Goal: Check status: Check status

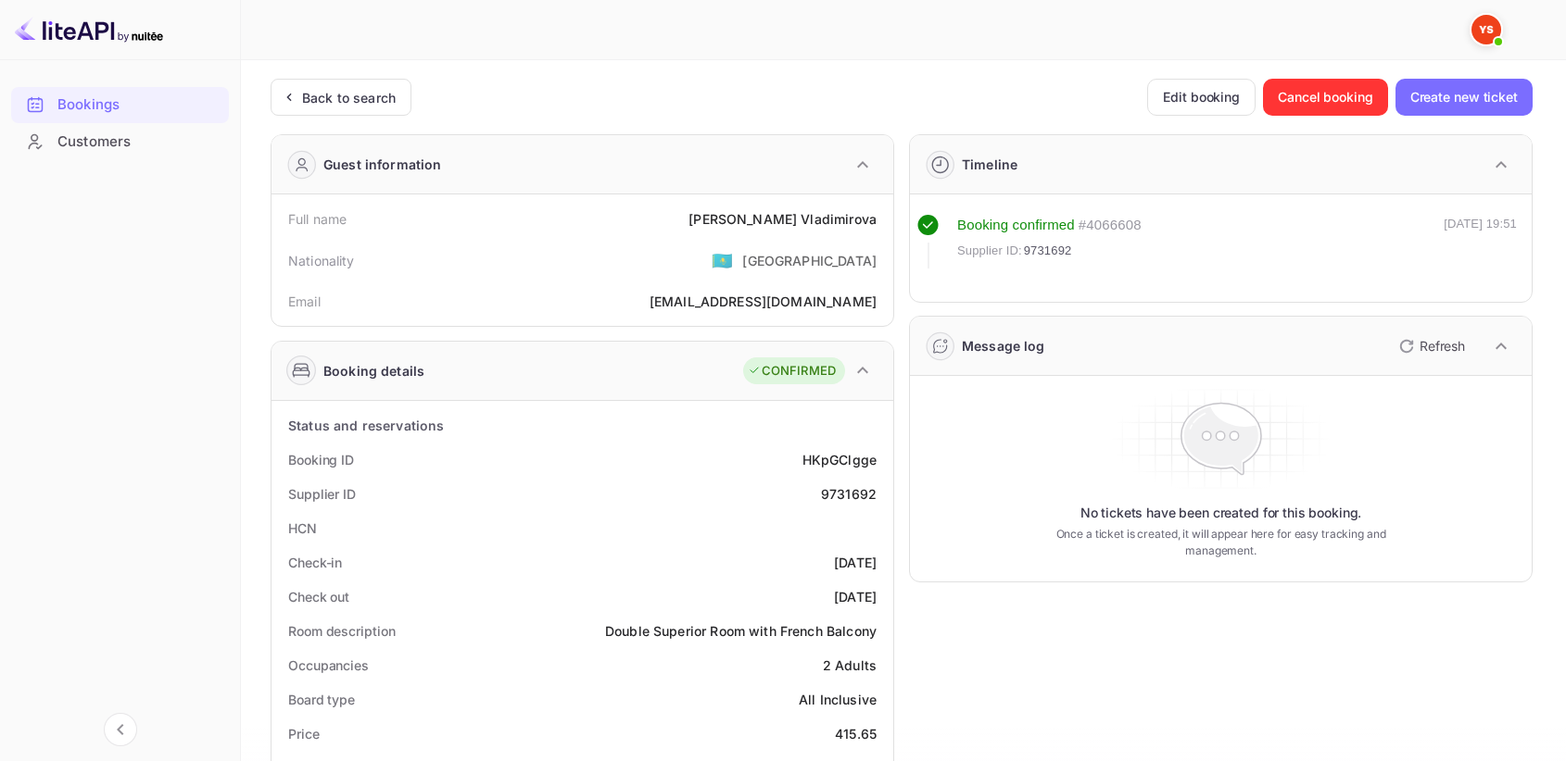
click at [319, 85] on div "Back to search" at bounding box center [340, 97] width 141 height 37
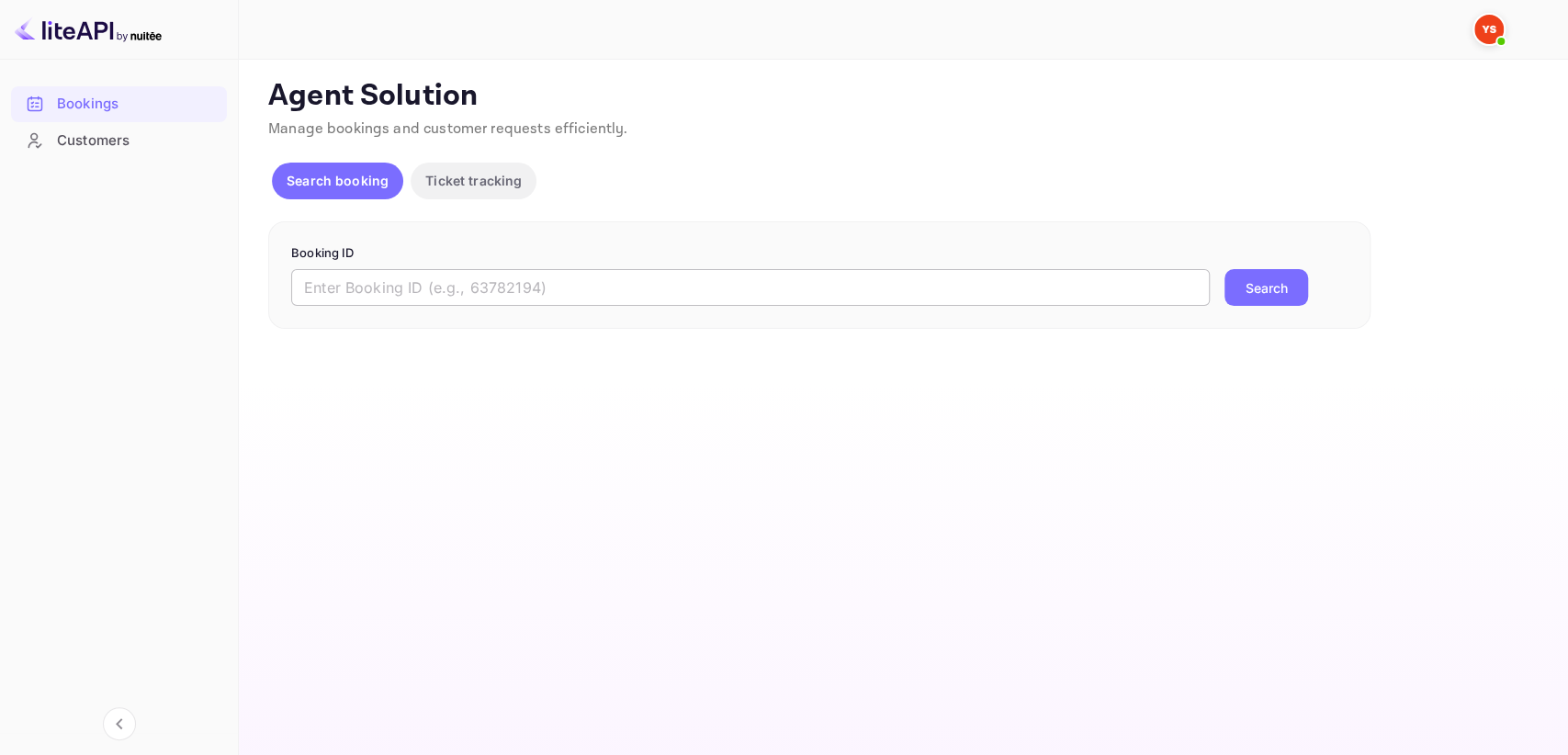
click at [409, 290] on input "text" at bounding box center [751, 287] width 918 height 37
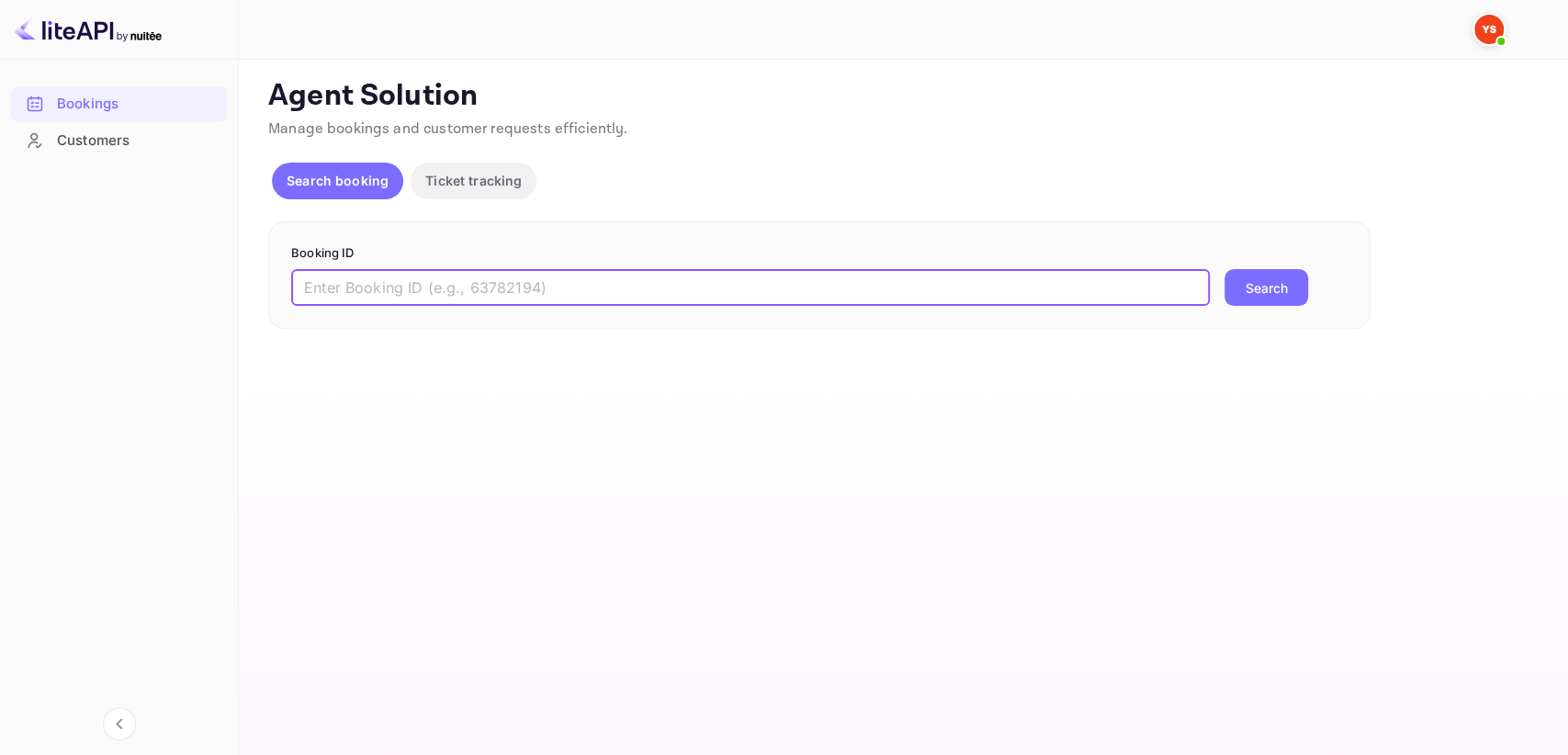
paste input "9662599"
type input "9662599"
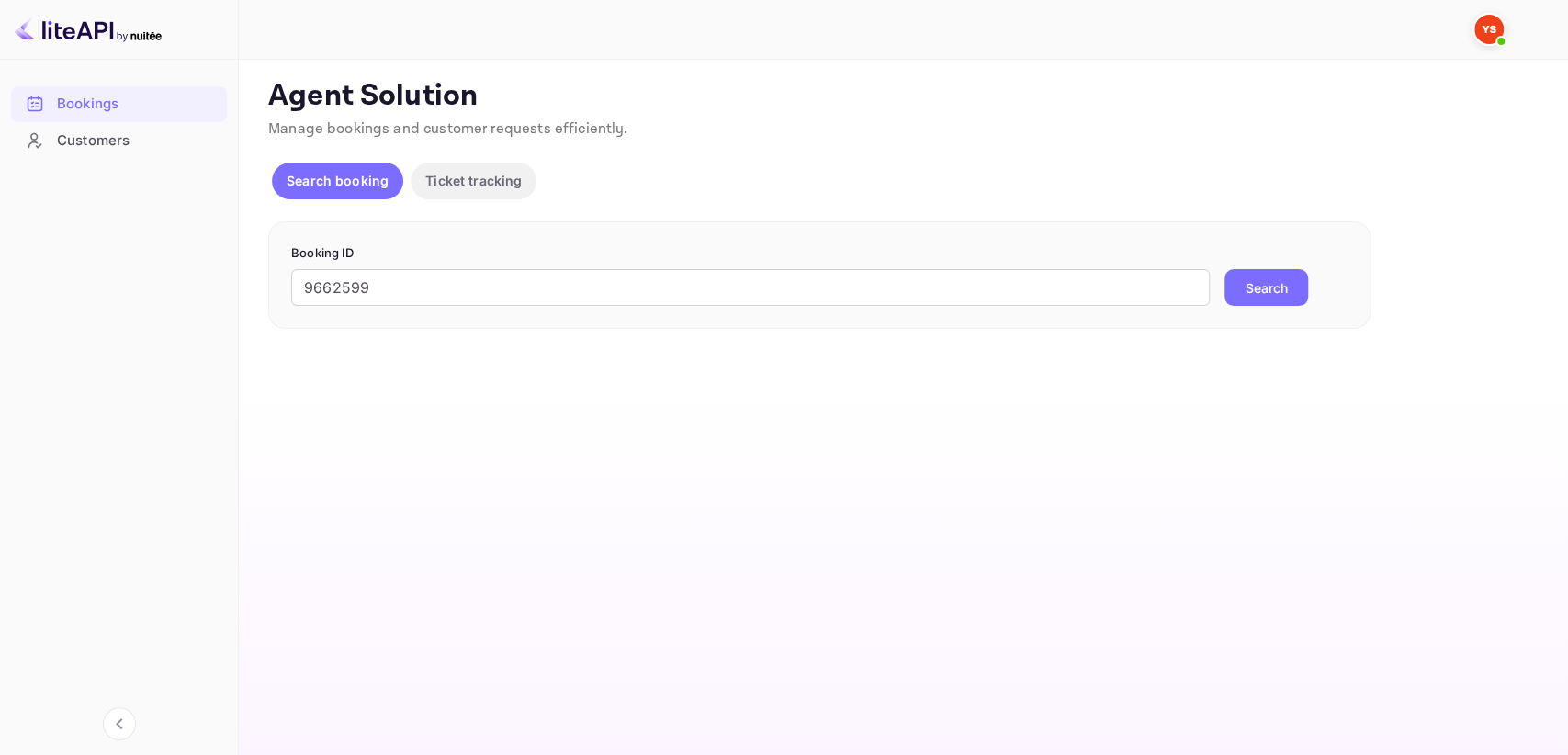
click at [1292, 294] on button "Search" at bounding box center [1266, 287] width 83 height 37
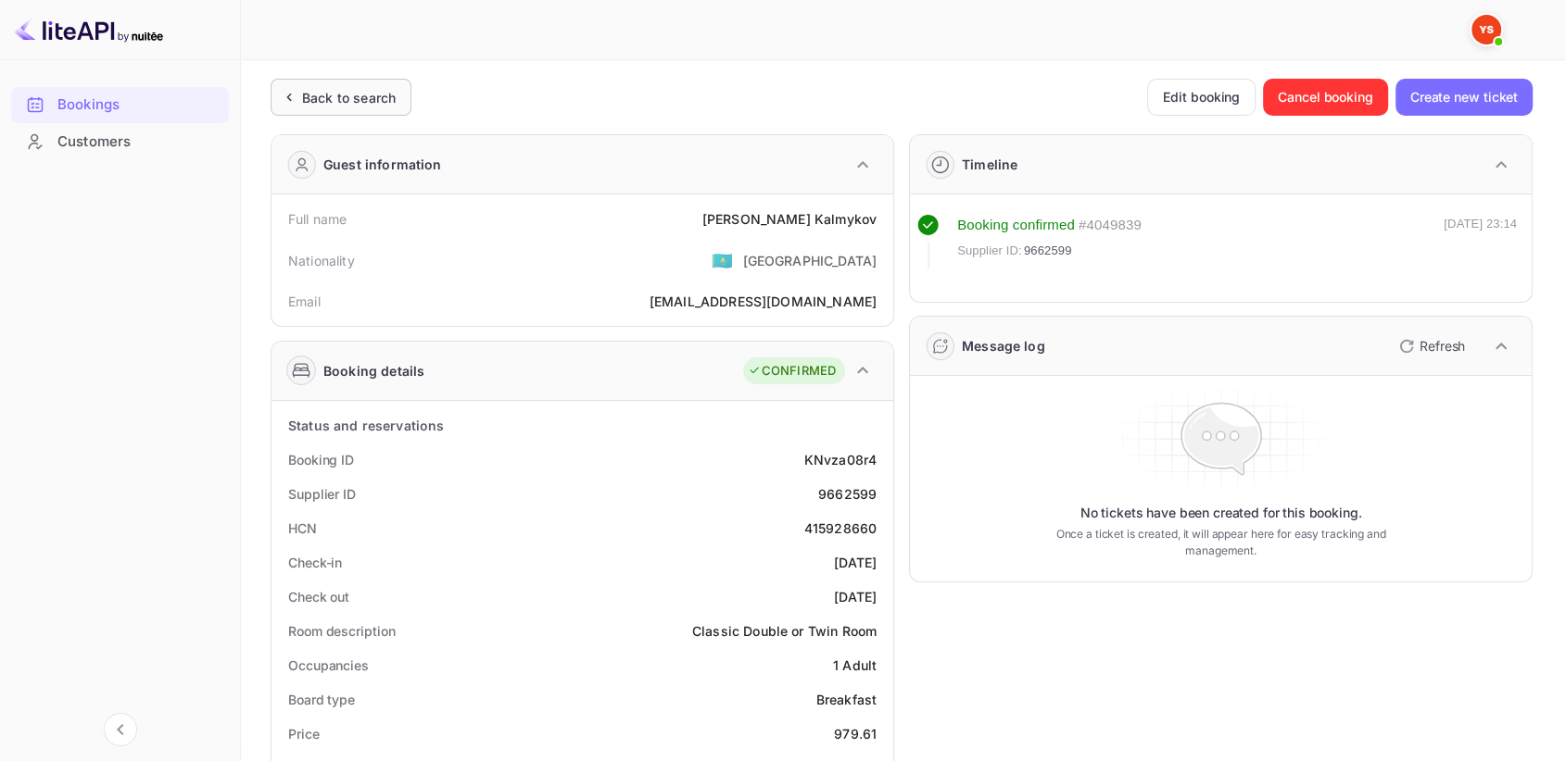
click at [339, 99] on div "Back to search" at bounding box center [349, 97] width 94 height 19
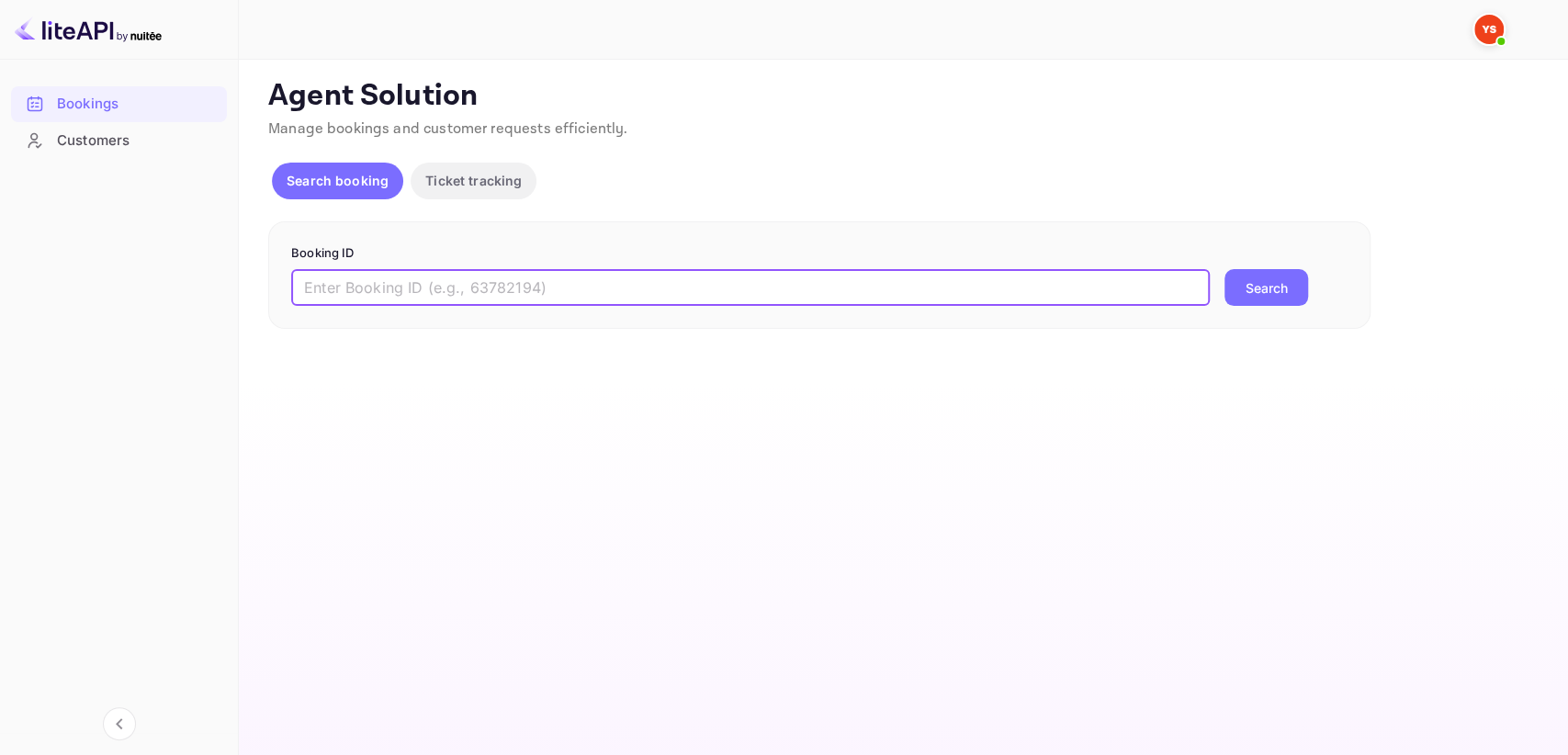
click at [367, 286] on input "text" at bounding box center [751, 287] width 918 height 37
paste input "9662599"
type input "9662599"
click at [1254, 276] on button "Search" at bounding box center [1266, 287] width 83 height 37
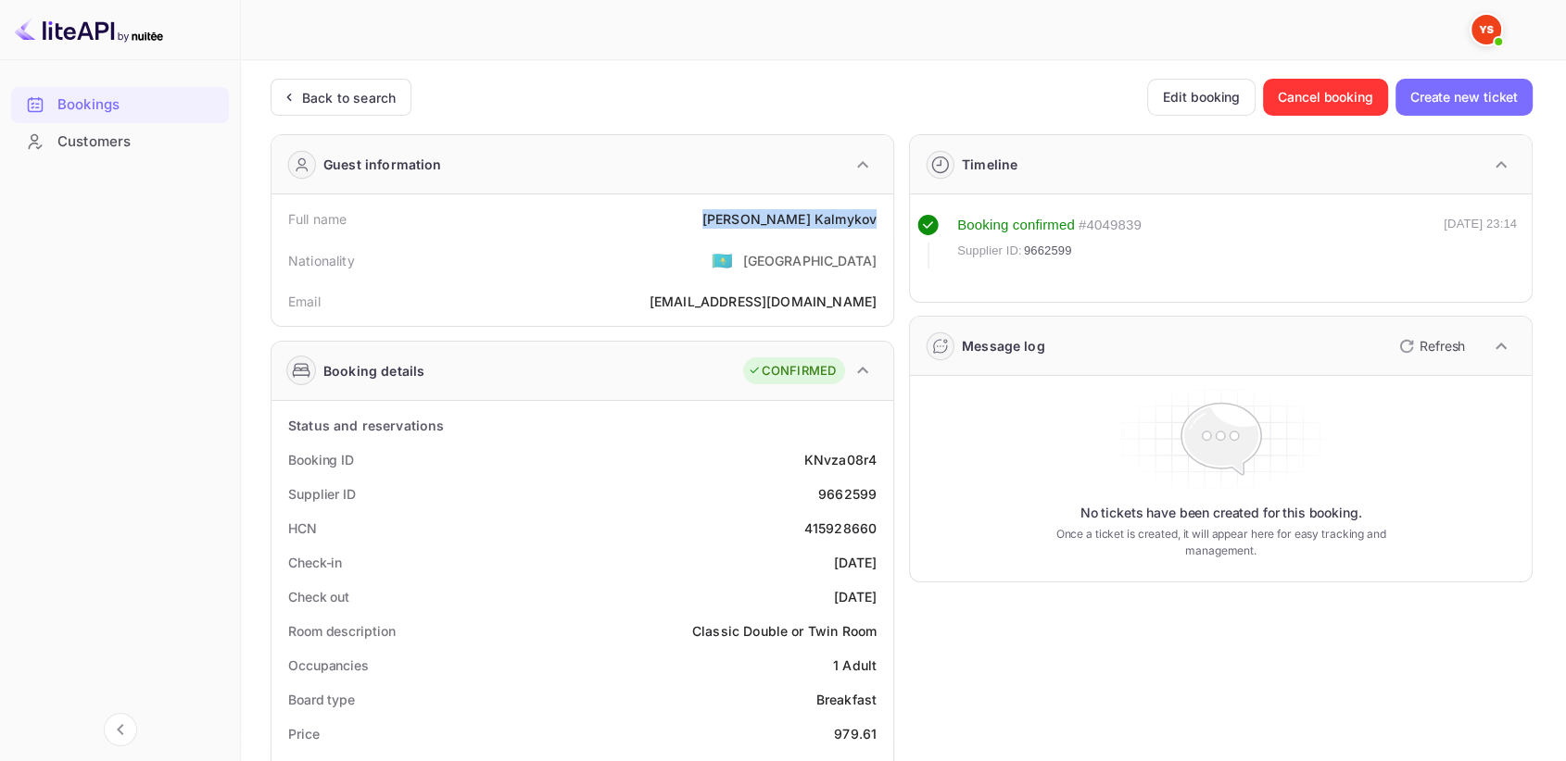
drag, startPoint x: 775, startPoint y: 219, endPoint x: 882, endPoint y: 217, distance: 106.5
click at [882, 217] on div "Full name [PERSON_NAME]" at bounding box center [582, 219] width 607 height 34
copy div "[PERSON_NAME]"
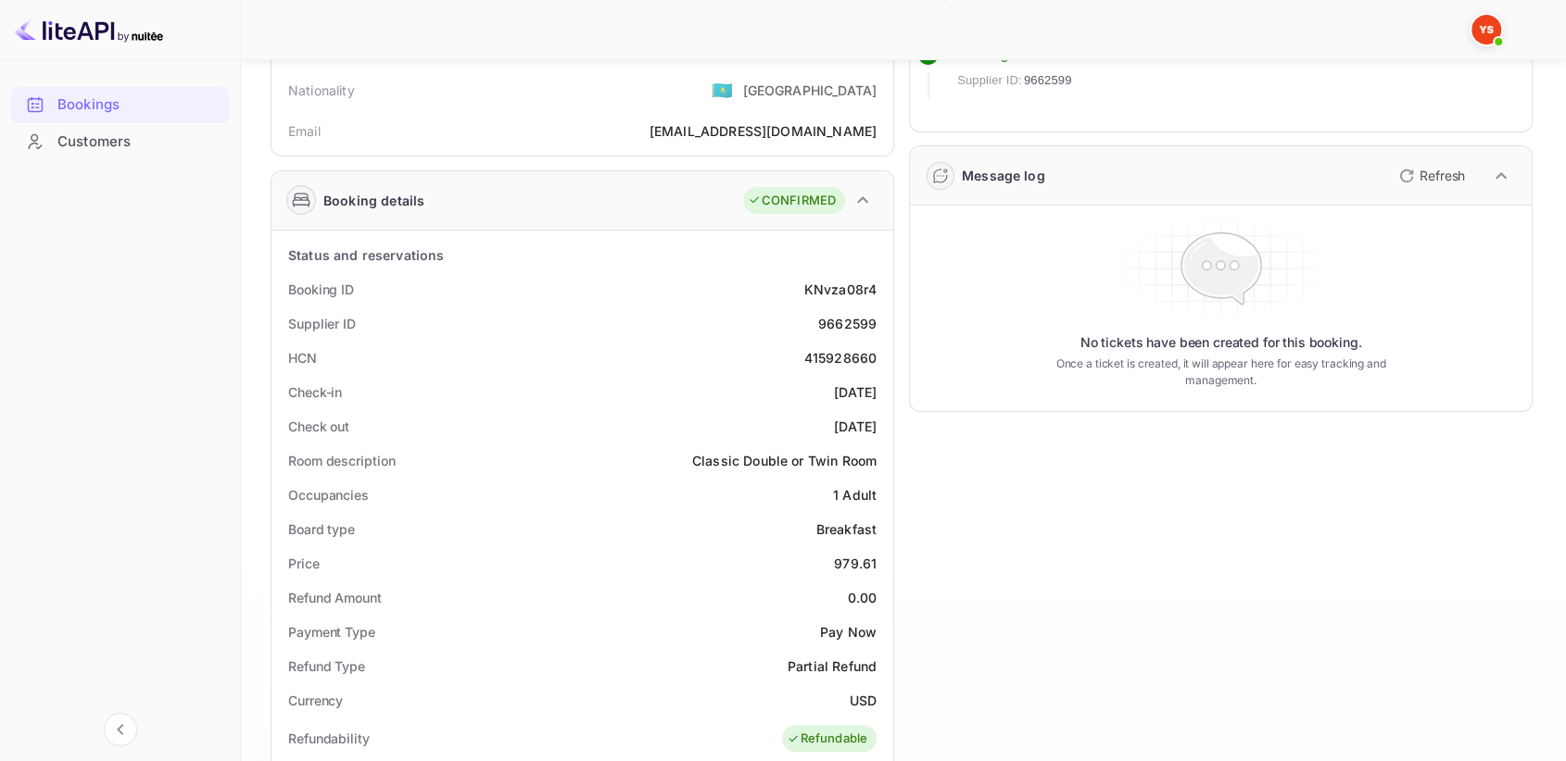
scroll to position [206, 0]
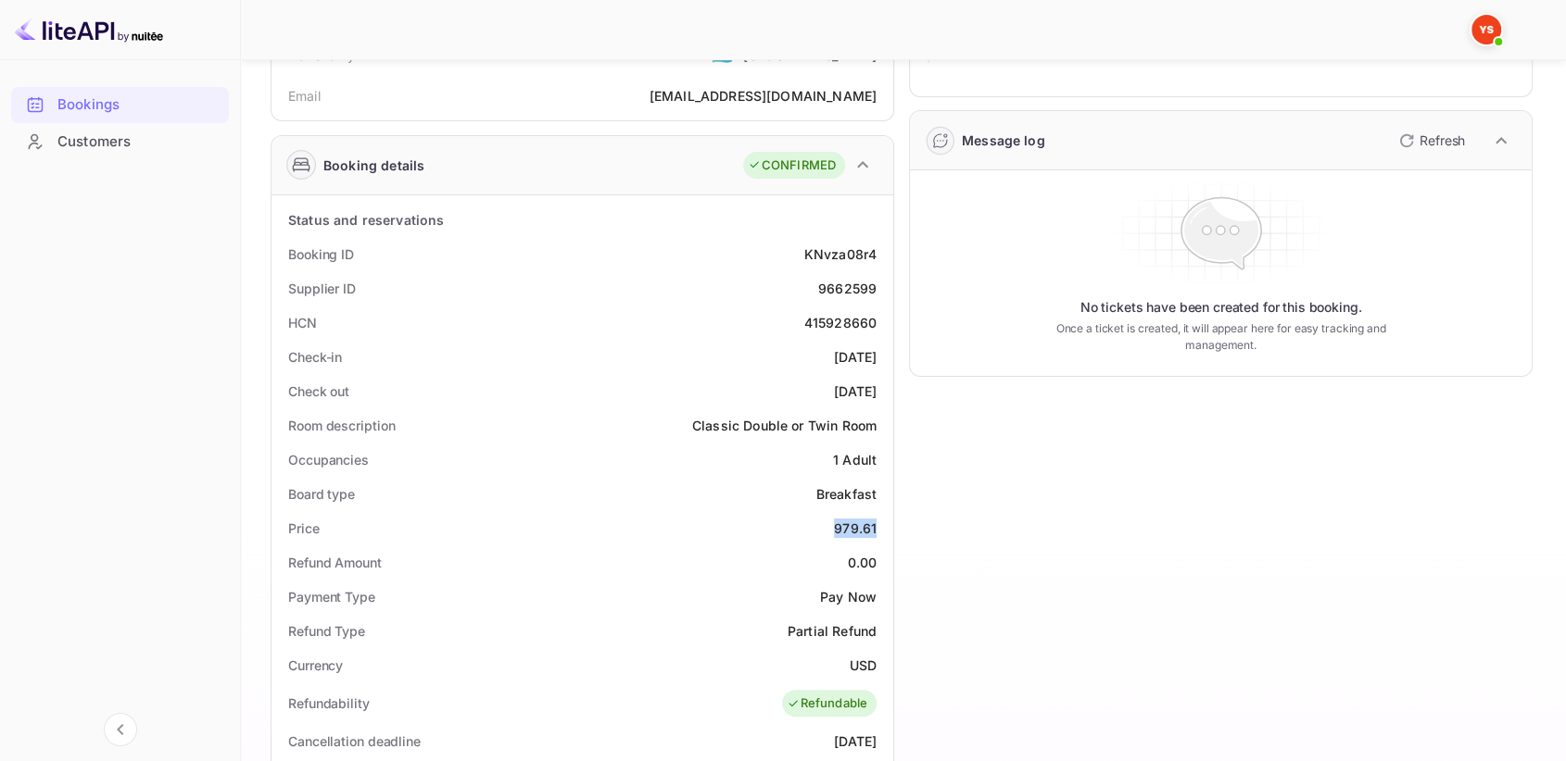
drag, startPoint x: 825, startPoint y: 528, endPoint x: 884, endPoint y: 524, distance: 58.5
click at [884, 524] on div "Price 979.61" at bounding box center [582, 528] width 607 height 34
copy div "979.61"
